Goal: Check status: Check status

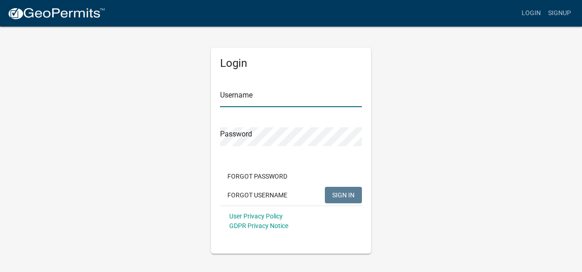
type input "RX ELECTRIC LLC"
click at [528, 13] on link "Login" at bounding box center [531, 13] width 27 height 17
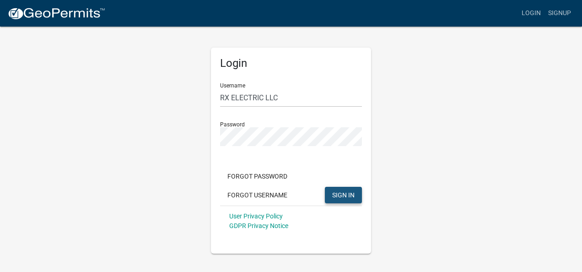
click at [342, 190] on button "SIGN IN" at bounding box center [343, 195] width 37 height 16
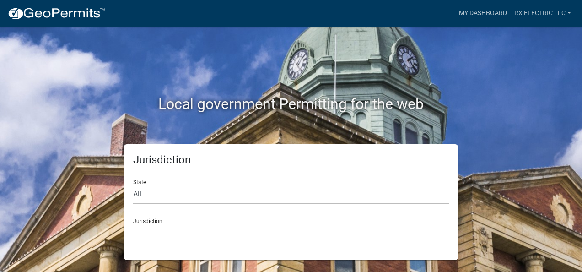
click at [160, 198] on select "All [US_STATE] [US_STATE] [US_STATE] [US_STATE] [US_STATE] [US_STATE] [US_STATE…" at bounding box center [291, 194] width 316 height 19
select select "[US_STATE]"
click at [133, 185] on select "All [US_STATE] [US_STATE] [US_STATE] [US_STATE] [US_STATE] [US_STATE] [US_STATE…" at bounding box center [291, 194] width 316 height 19
click at [167, 230] on select "City of [GEOGRAPHIC_DATA], [US_STATE] City of [GEOGRAPHIC_DATA], [US_STATE] Cit…" at bounding box center [291, 233] width 316 height 19
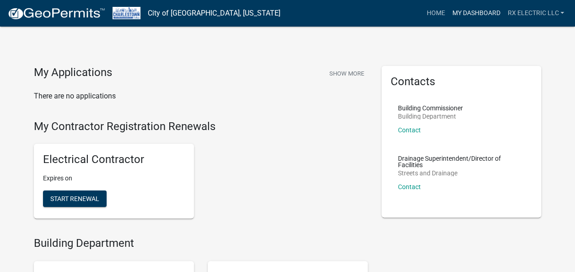
click at [486, 16] on link "My Dashboard" at bounding box center [475, 13] width 55 height 17
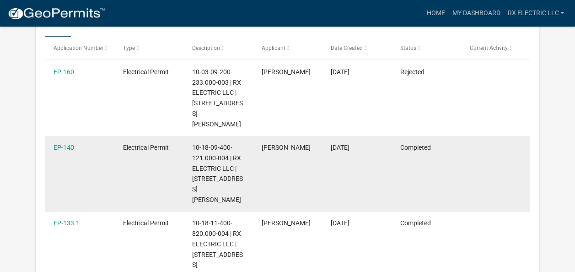
scroll to position [167, 0]
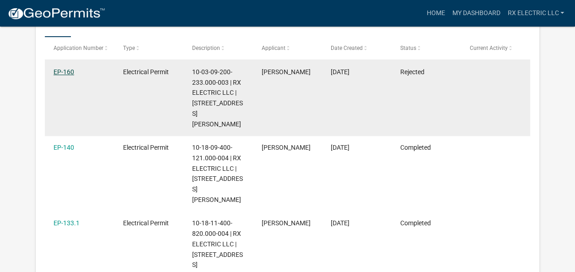
click at [66, 72] on link "EP-160" at bounding box center [63, 71] width 21 height 7
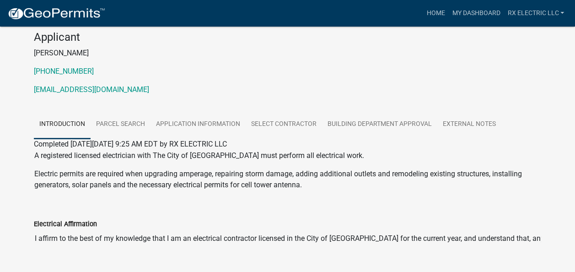
scroll to position [112, 0]
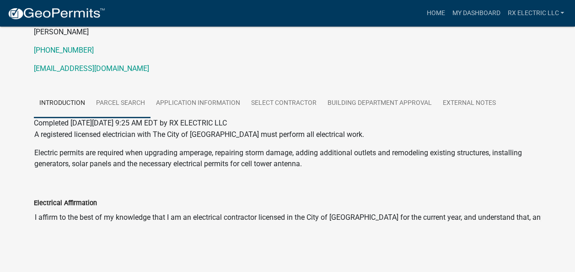
click at [128, 102] on link "Parcel search" at bounding box center [121, 103] width 60 height 29
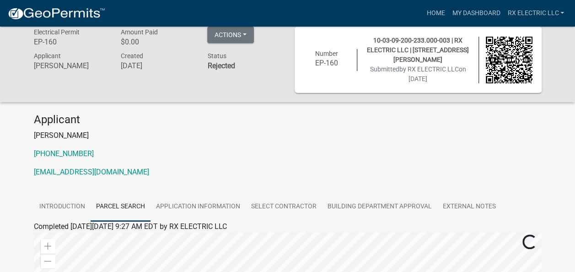
scroll to position [0, 0]
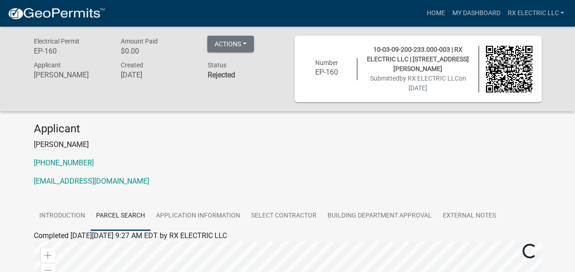
scroll to position [27, 0]
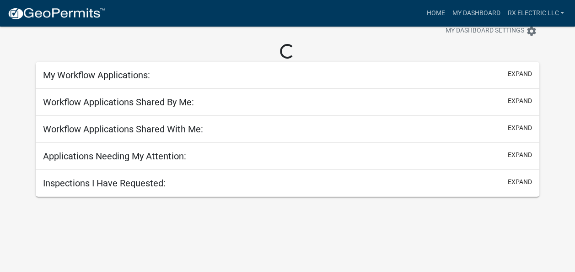
scroll to position [167, 0]
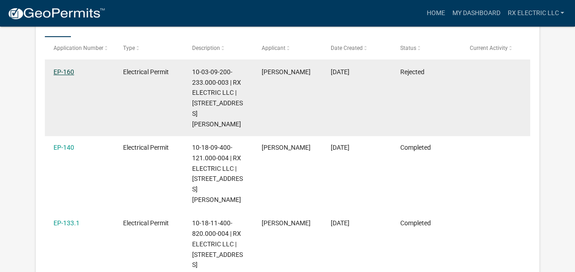
click at [62, 70] on link "EP-160" at bounding box center [63, 71] width 21 height 7
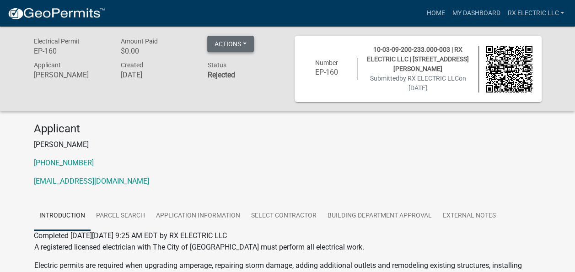
click at [243, 39] on button "Actions" at bounding box center [230, 44] width 47 height 16
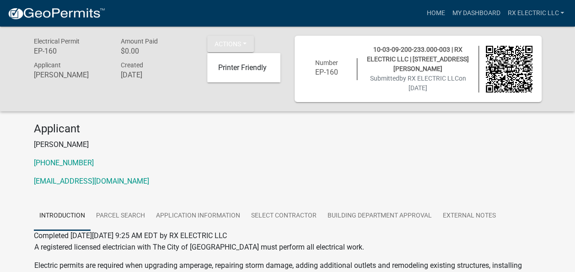
click at [235, 121] on div "Electrical Permit EP-160 Amount Paid $0.00 Actions Printer Friendly Applicant […" at bounding box center [287, 200] width 575 height 347
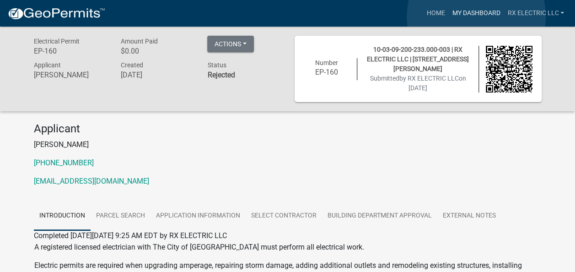
click at [476, 16] on link "My Dashboard" at bounding box center [475, 13] width 55 height 17
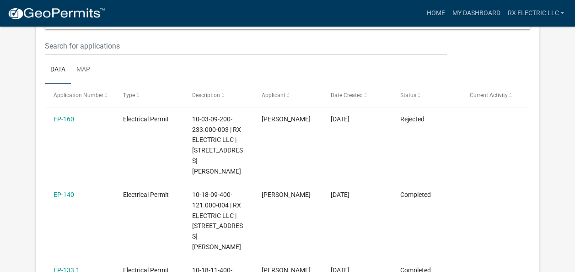
scroll to position [137, 0]
